Goal: Find specific page/section: Find specific page/section

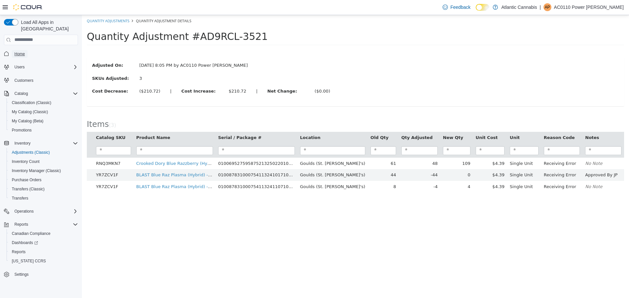
click at [21, 51] on span "Home" at bounding box center [19, 53] width 10 height 5
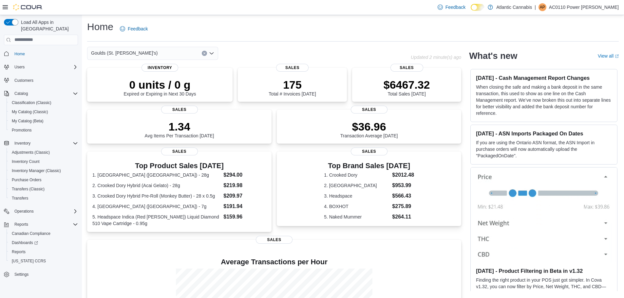
click at [215, 55] on div "Goulds (St. [PERSON_NAME]'s)" at bounding box center [152, 53] width 131 height 13
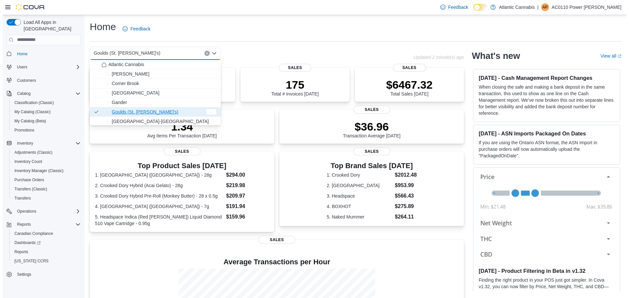
scroll to position [39, 0]
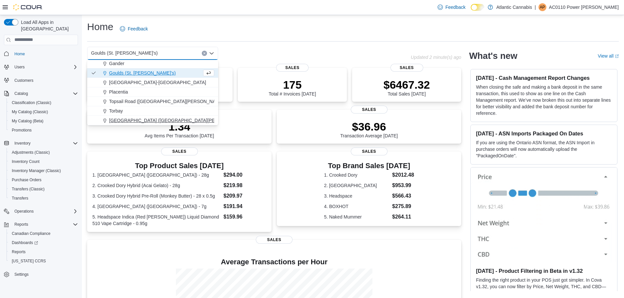
click at [140, 120] on span "[GEOGRAPHIC_DATA] ([GEOGRAPHIC_DATA][PERSON_NAME])" at bounding box center [178, 120] width 138 height 7
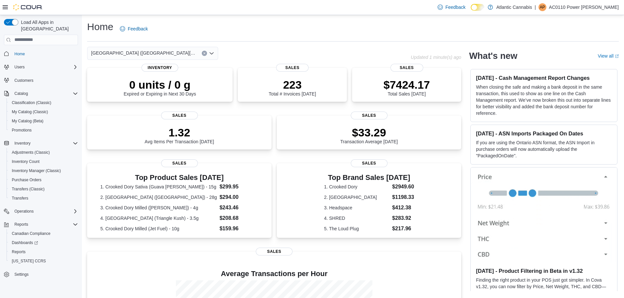
click at [213, 54] on icon "Open list of options" at bounding box center [211, 53] width 5 height 5
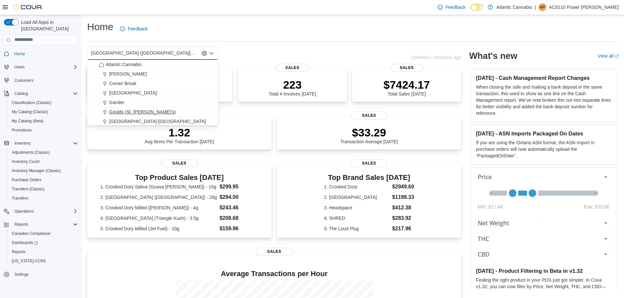
click at [143, 111] on span "Goulds (St. [PERSON_NAME]'s)" at bounding box center [142, 112] width 67 height 7
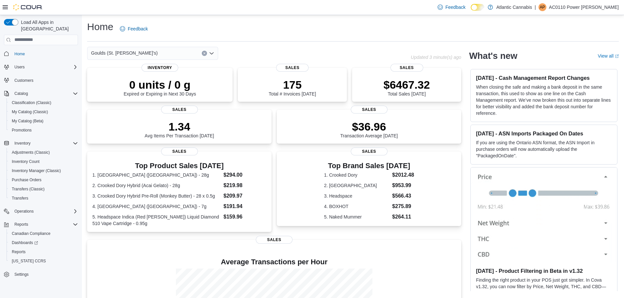
click at [212, 54] on icon "Open list of options" at bounding box center [211, 53] width 5 height 5
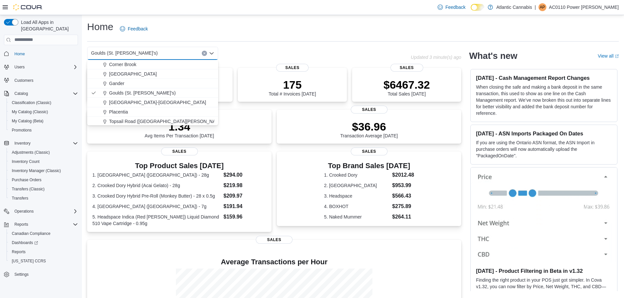
scroll to position [39, 0]
click at [137, 119] on span "[GEOGRAPHIC_DATA] ([GEOGRAPHIC_DATA][PERSON_NAME])" at bounding box center [178, 120] width 138 height 7
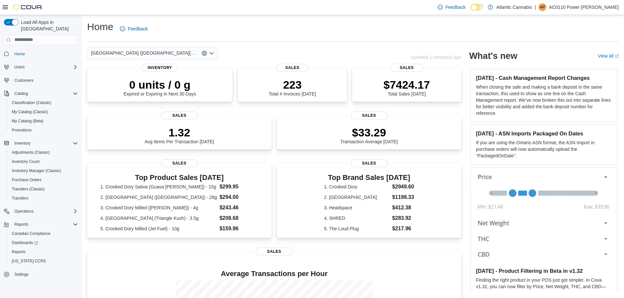
click at [214, 51] on icon "Open list of options" at bounding box center [211, 53] width 5 height 5
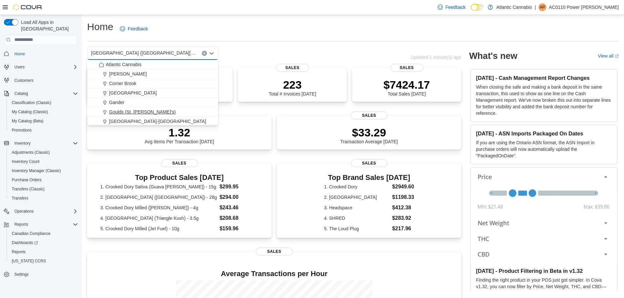
click at [139, 114] on span "Goulds (St. [PERSON_NAME]'s)" at bounding box center [142, 112] width 67 height 7
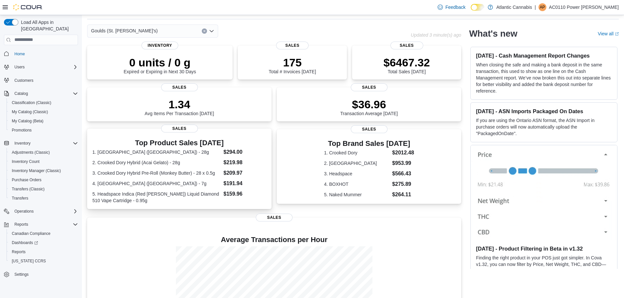
scroll to position [33, 0]
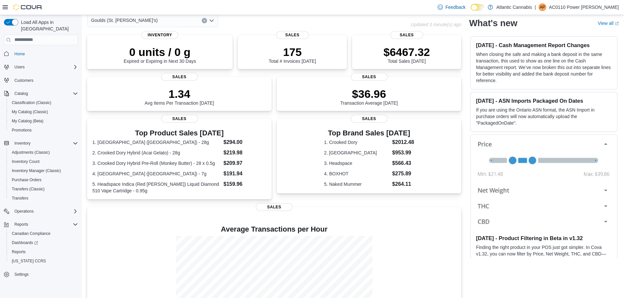
click at [212, 19] on icon "Open list of options" at bounding box center [211, 20] width 5 height 5
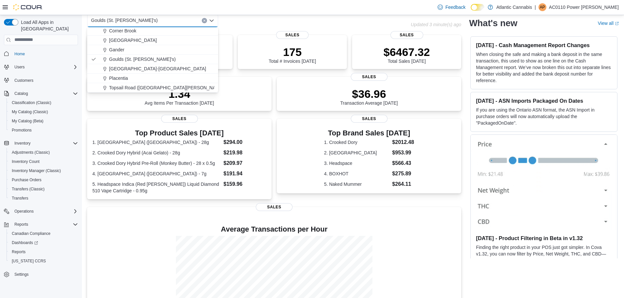
scroll to position [39, 0]
click at [141, 85] on span "[GEOGRAPHIC_DATA] ([GEOGRAPHIC_DATA][PERSON_NAME])" at bounding box center [178, 88] width 138 height 7
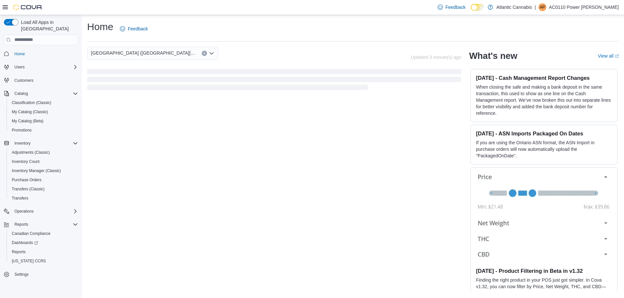
scroll to position [0, 0]
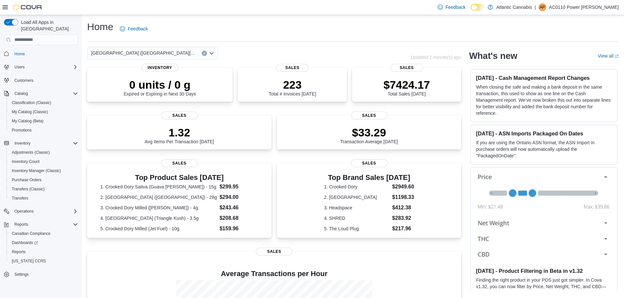
click at [214, 53] on icon "Open list of options" at bounding box center [211, 53] width 5 height 5
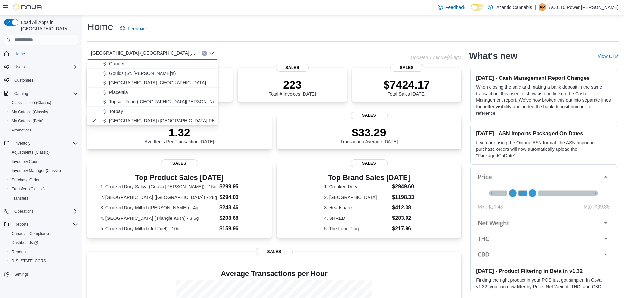
scroll to position [39, 0]
click at [146, 101] on span "Topsail Road ([GEOGRAPHIC_DATA][PERSON_NAME])" at bounding box center [167, 101] width 116 height 7
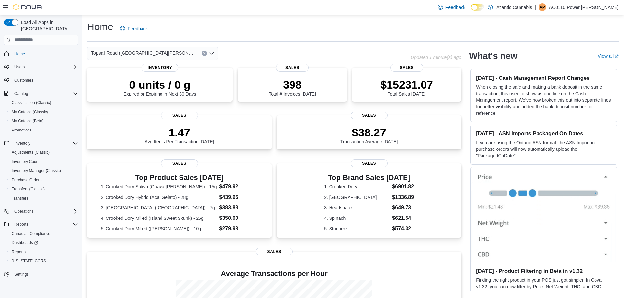
click at [211, 54] on icon "Open list of options" at bounding box center [211, 53] width 5 height 5
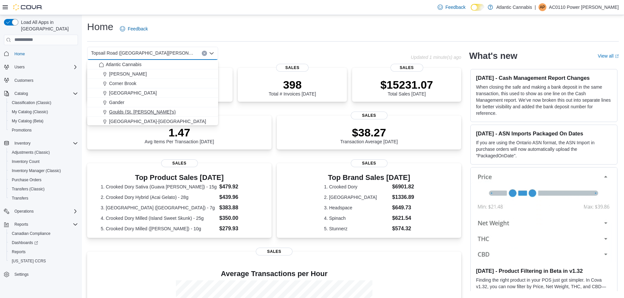
click at [139, 113] on span "Goulds (St. [PERSON_NAME]'s)" at bounding box center [142, 112] width 67 height 7
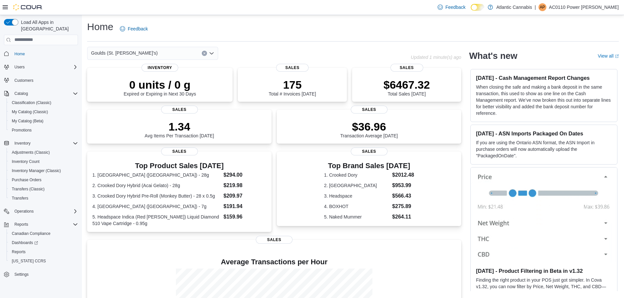
click at [213, 54] on icon "Open list of options" at bounding box center [211, 53] width 5 height 5
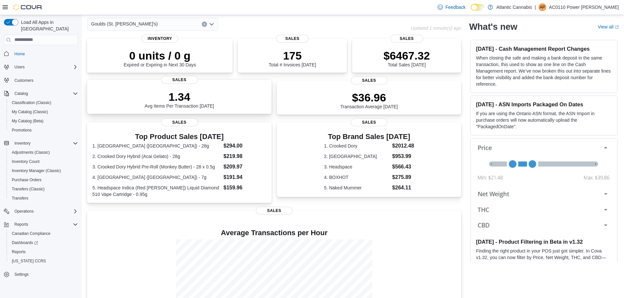
scroll to position [0, 0]
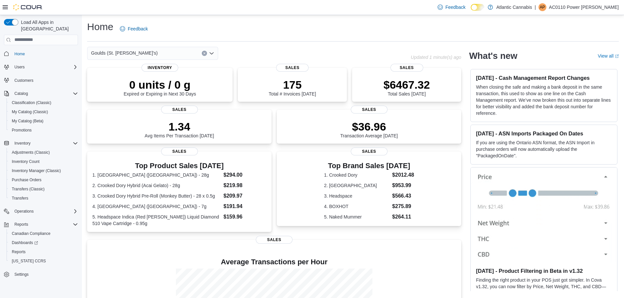
click at [212, 52] on icon "Open list of options" at bounding box center [211, 53] width 5 height 5
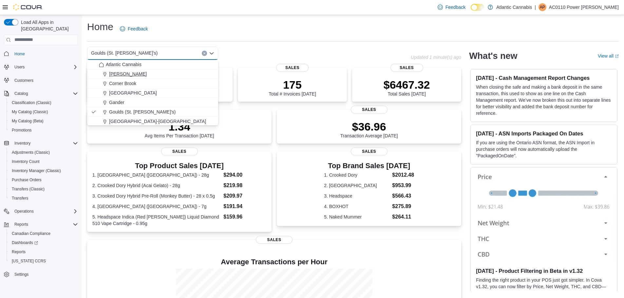
click at [125, 75] on span "[PERSON_NAME]" at bounding box center [128, 74] width 38 height 7
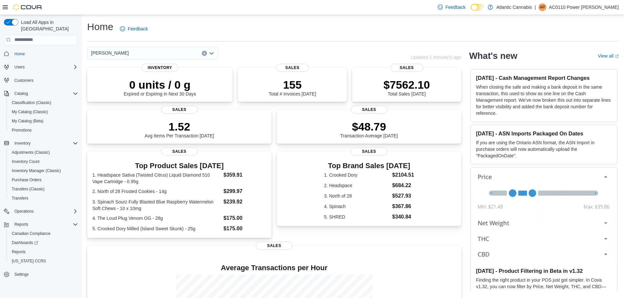
click at [211, 53] on icon "Open list of options" at bounding box center [212, 53] width 4 height 2
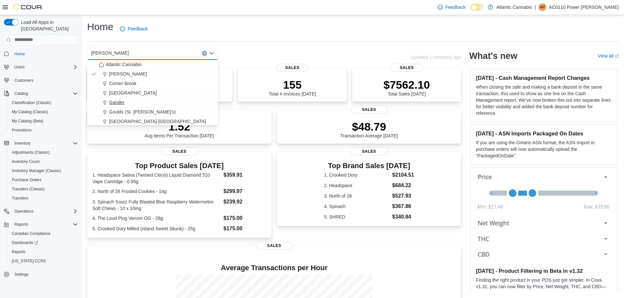
drag, startPoint x: 214, startPoint y: 91, endPoint x: 213, endPoint y: 105, distance: 13.5
click at [215, 106] on div "Atlantic Cannabis Bay [PERSON_NAME][GEOGRAPHIC_DATA] [GEOGRAPHIC_DATA] [GEOGRAP…" at bounding box center [152, 112] width 131 height 105
click at [125, 76] on span "Corner Brook" at bounding box center [122, 76] width 27 height 7
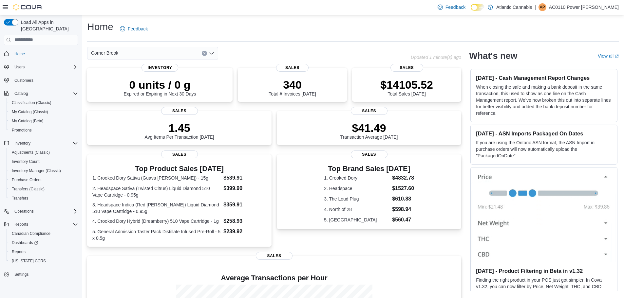
click at [214, 53] on icon "Open list of options" at bounding box center [212, 53] width 4 height 2
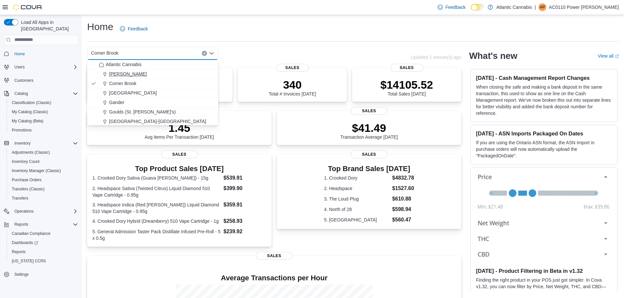
click at [127, 75] on span "[PERSON_NAME]" at bounding box center [128, 74] width 38 height 7
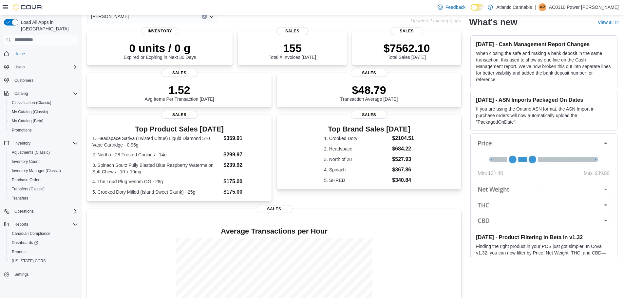
scroll to position [0, 0]
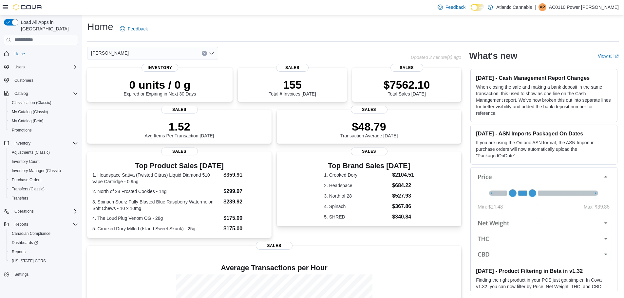
click at [211, 54] on icon "Open list of options" at bounding box center [212, 53] width 4 height 2
click at [211, 52] on icon "Open list of options" at bounding box center [211, 53] width 5 height 5
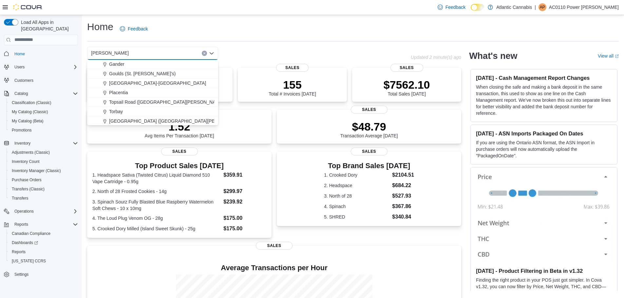
scroll to position [39, 0]
click at [143, 73] on span "Goulds (St. [PERSON_NAME]'s)" at bounding box center [142, 73] width 67 height 7
